Goal: Find specific page/section: Find specific page/section

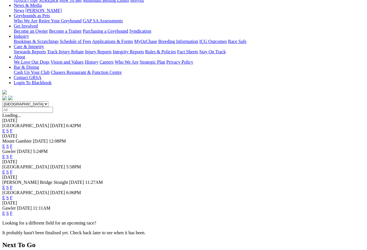
scroll to position [85, 0]
click at [13, 170] on link "F" at bounding box center [11, 172] width 3 height 5
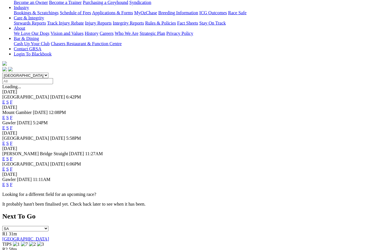
scroll to position [114, 0]
click at [13, 182] on link "F" at bounding box center [11, 184] width 3 height 5
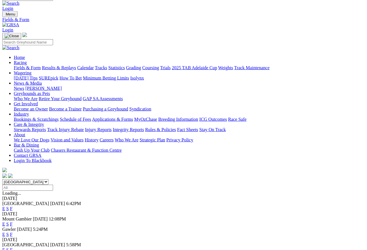
scroll to position [8, 0]
click at [13, 232] on link "F" at bounding box center [11, 234] width 3 height 5
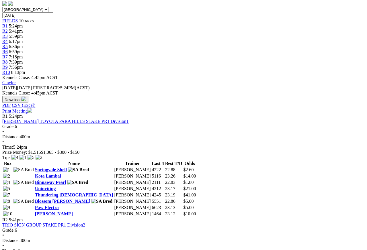
scroll to position [177, 0]
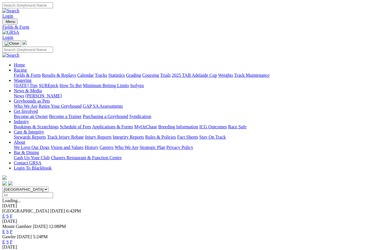
click at [44, 129] on link "Care & Integrity" at bounding box center [29, 131] width 30 height 5
click at [144, 135] on link "Integrity Reports" at bounding box center [128, 137] width 31 height 5
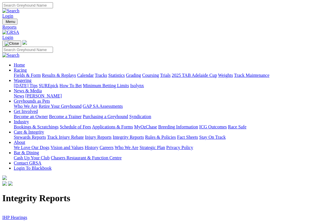
click at [18, 215] on link "IHP Hearings" at bounding box center [14, 217] width 25 height 5
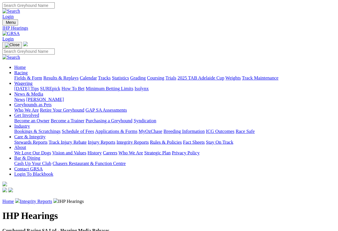
scroll to position [1, 0]
